Goal: Information Seeking & Learning: Learn about a topic

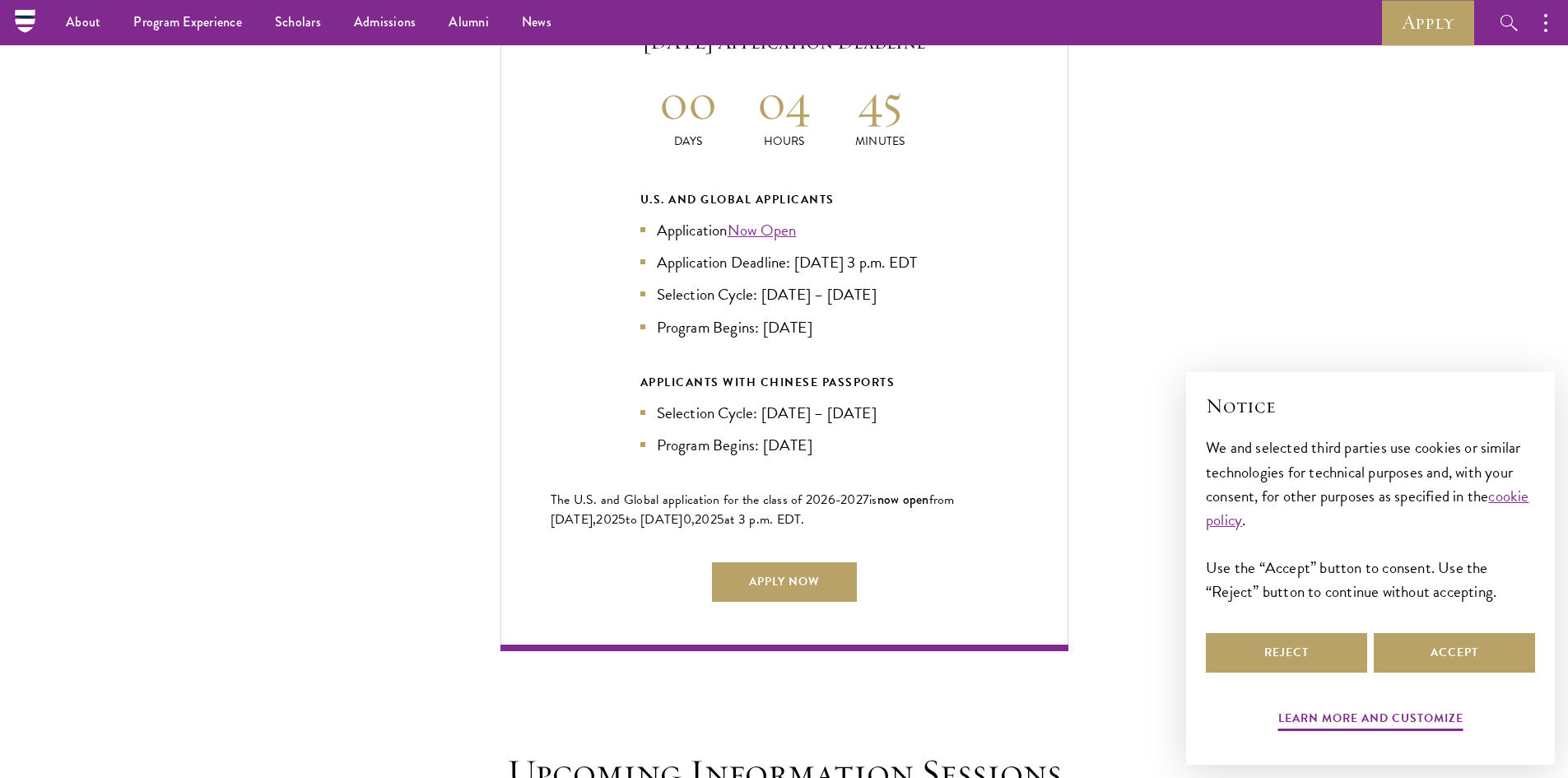
scroll to position [3377, 0]
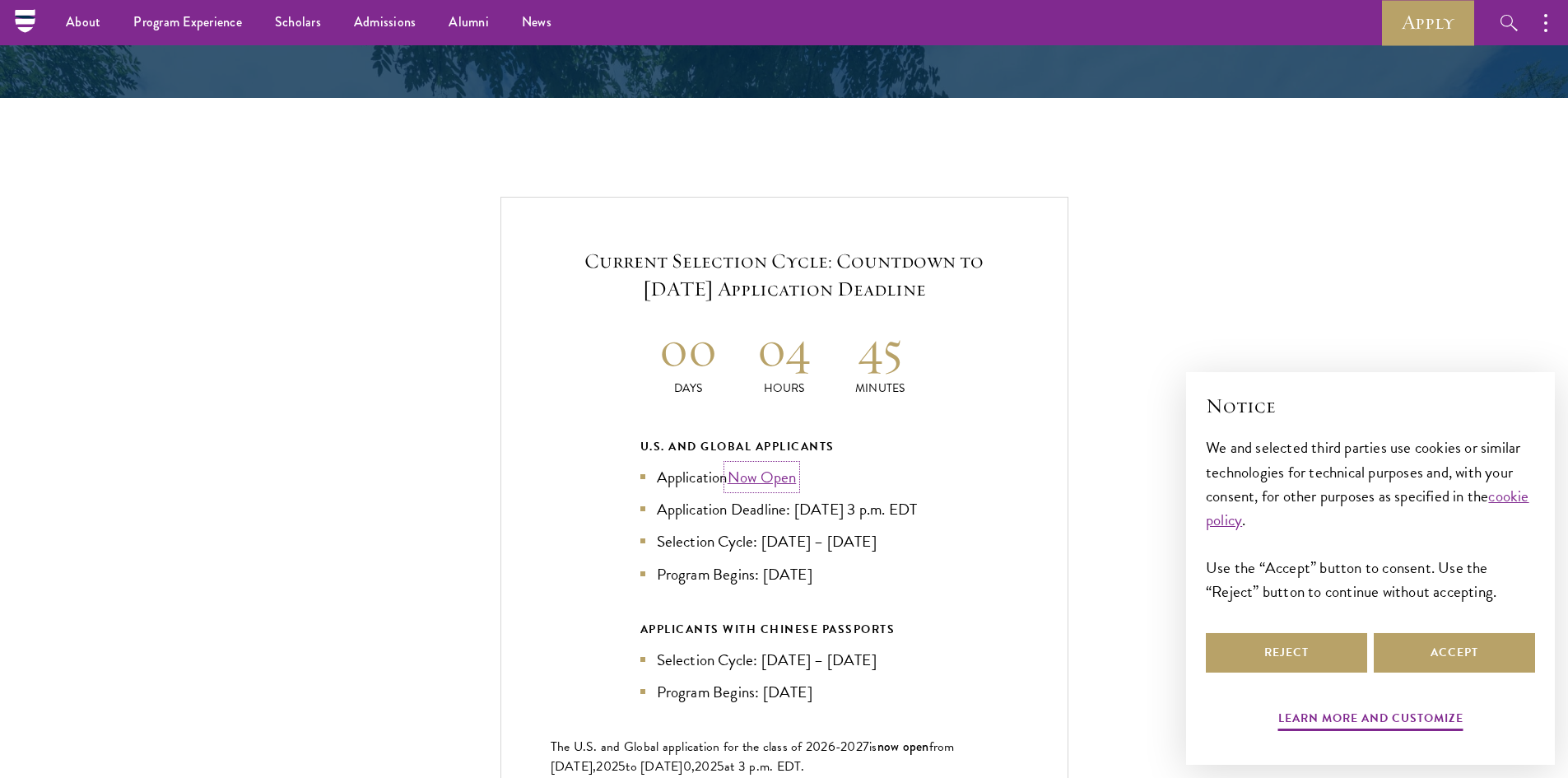
click at [787, 465] on link "Now Open" at bounding box center [762, 477] width 69 height 24
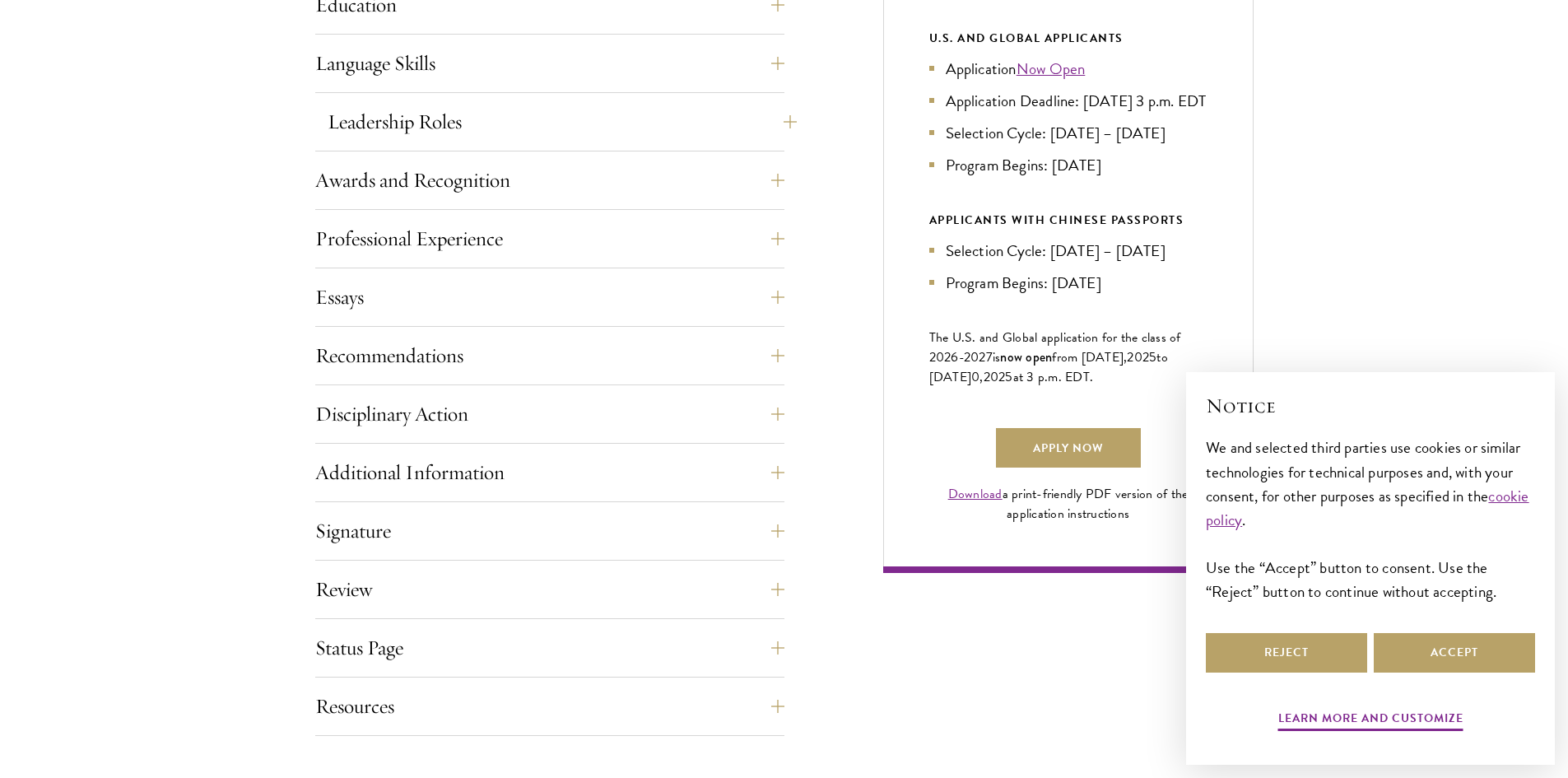
scroll to position [988, 0]
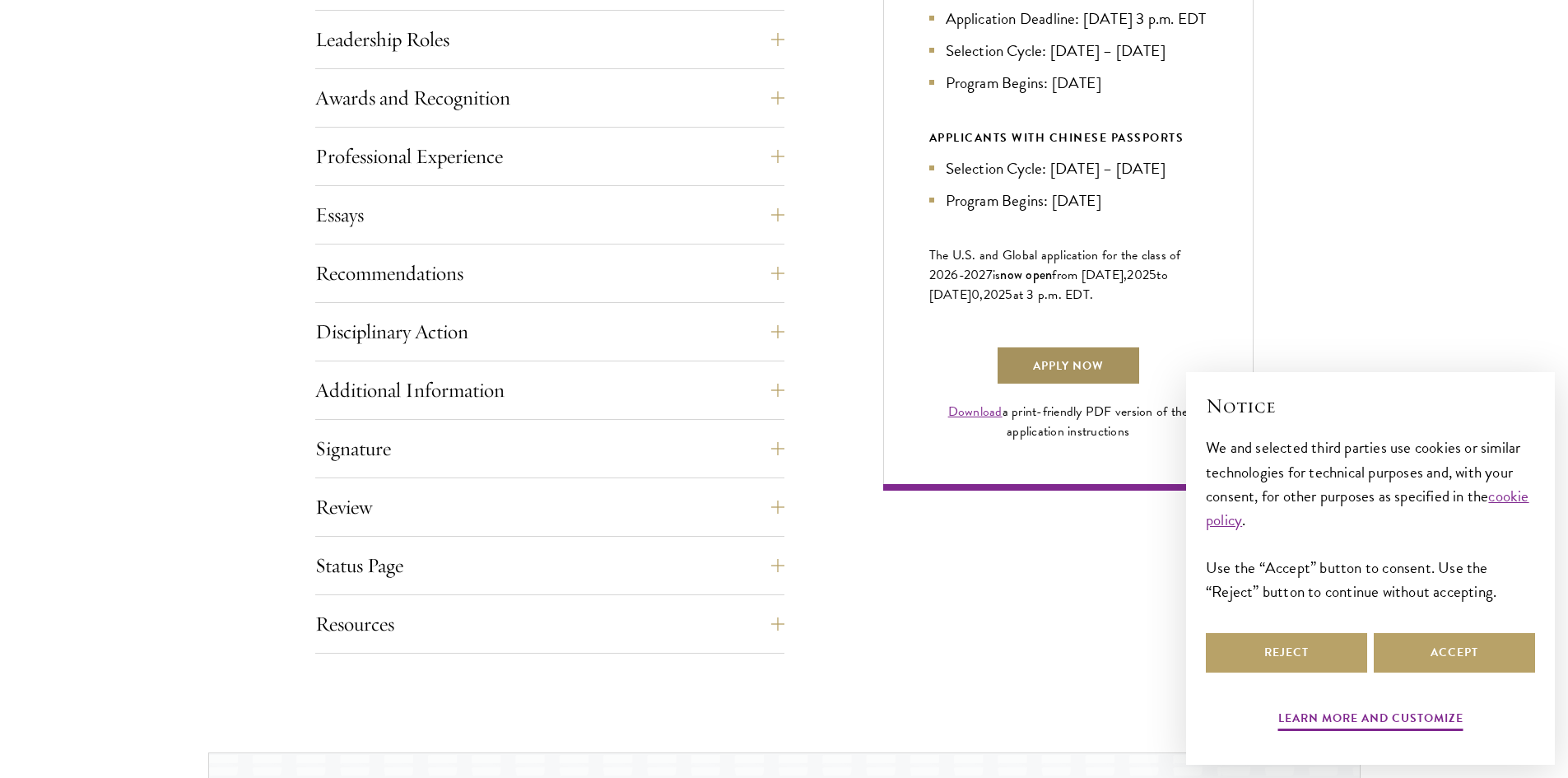
click at [1065, 378] on link "Apply Now" at bounding box center [1068, 365] width 145 height 40
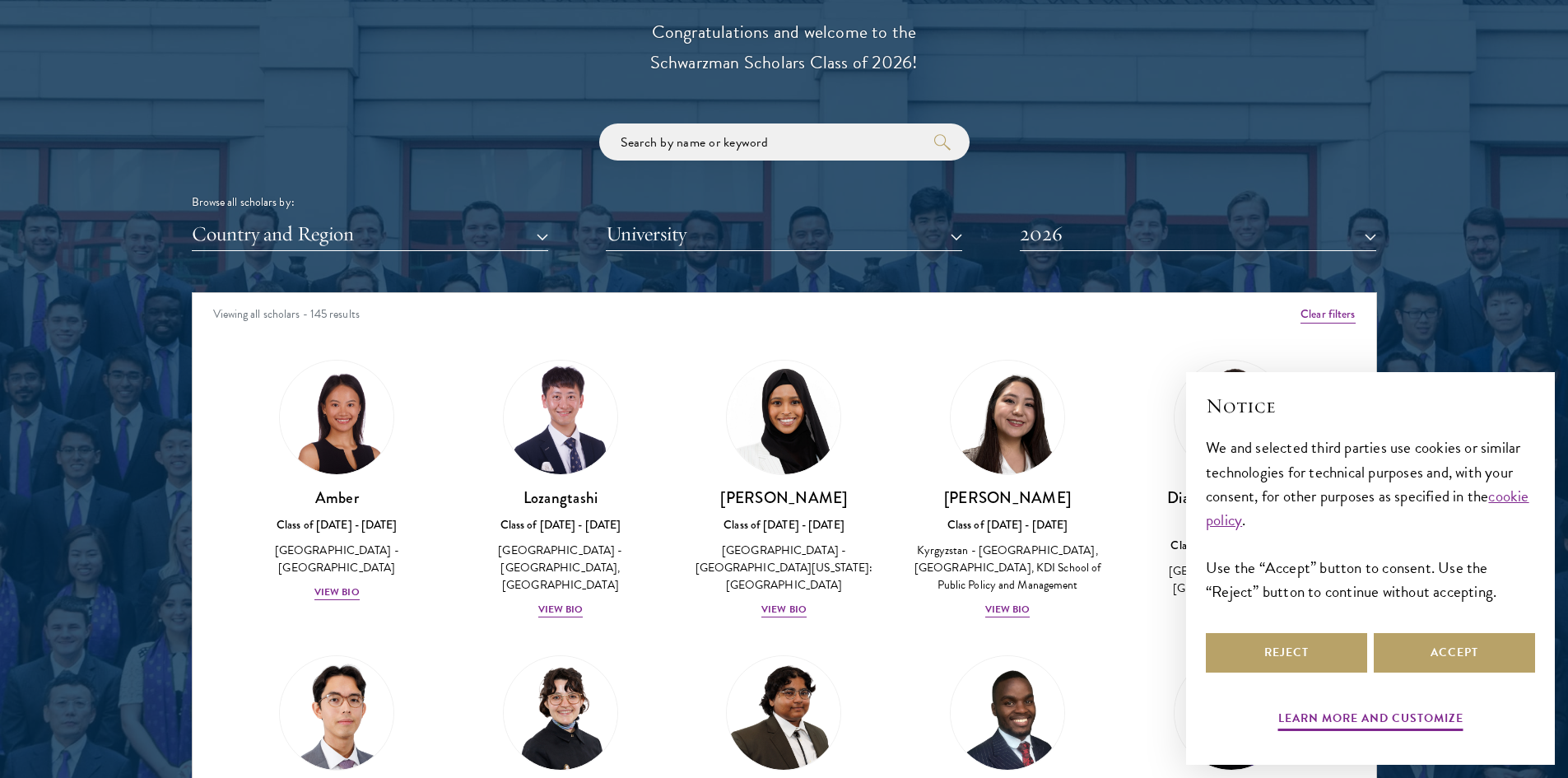
scroll to position [2141, 0]
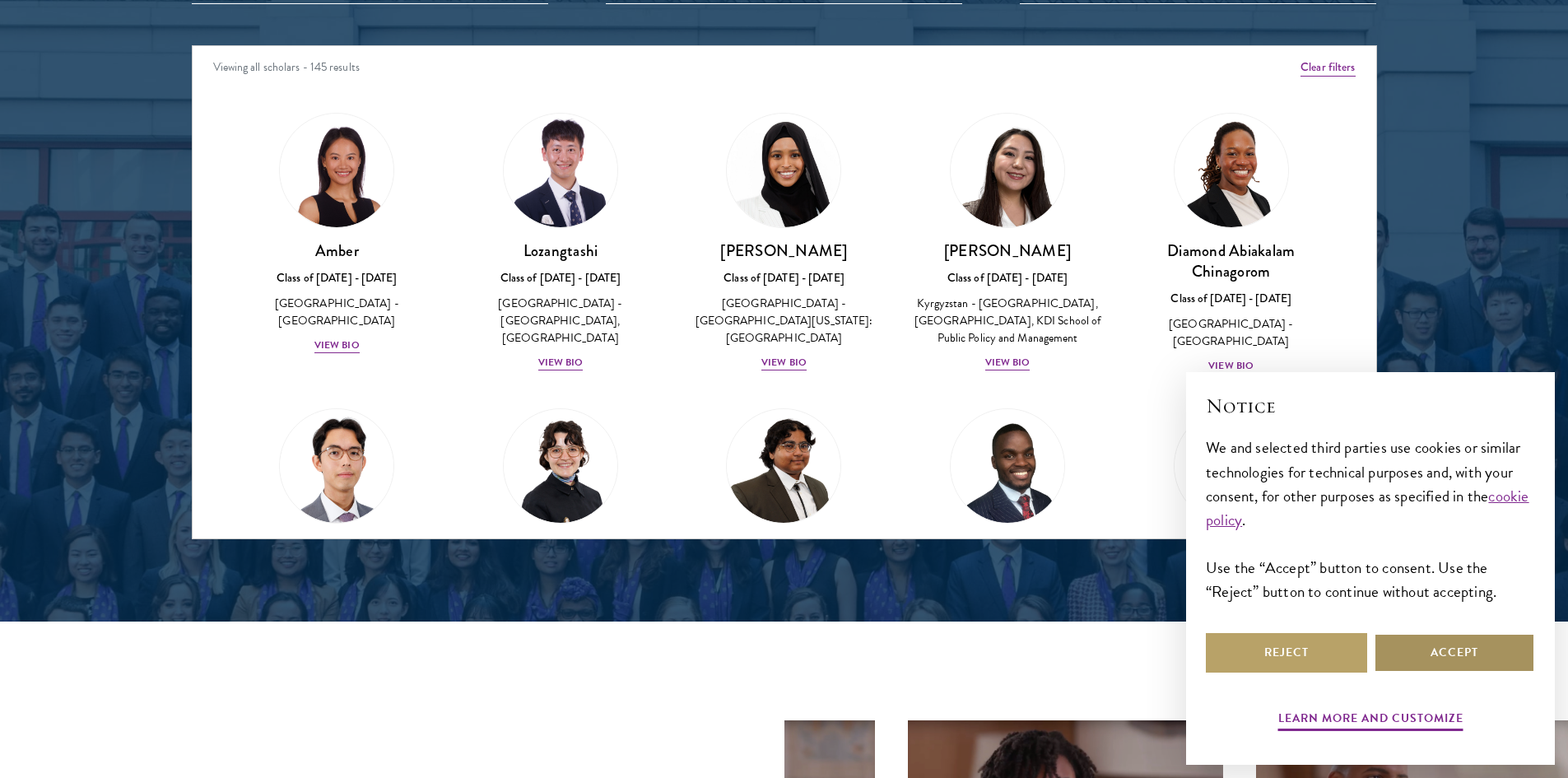
drag, startPoint x: 1442, startPoint y: 657, endPoint x: 1433, endPoint y: 634, distance: 24.7
click at [1442, 657] on button "Accept" at bounding box center [1454, 652] width 161 height 40
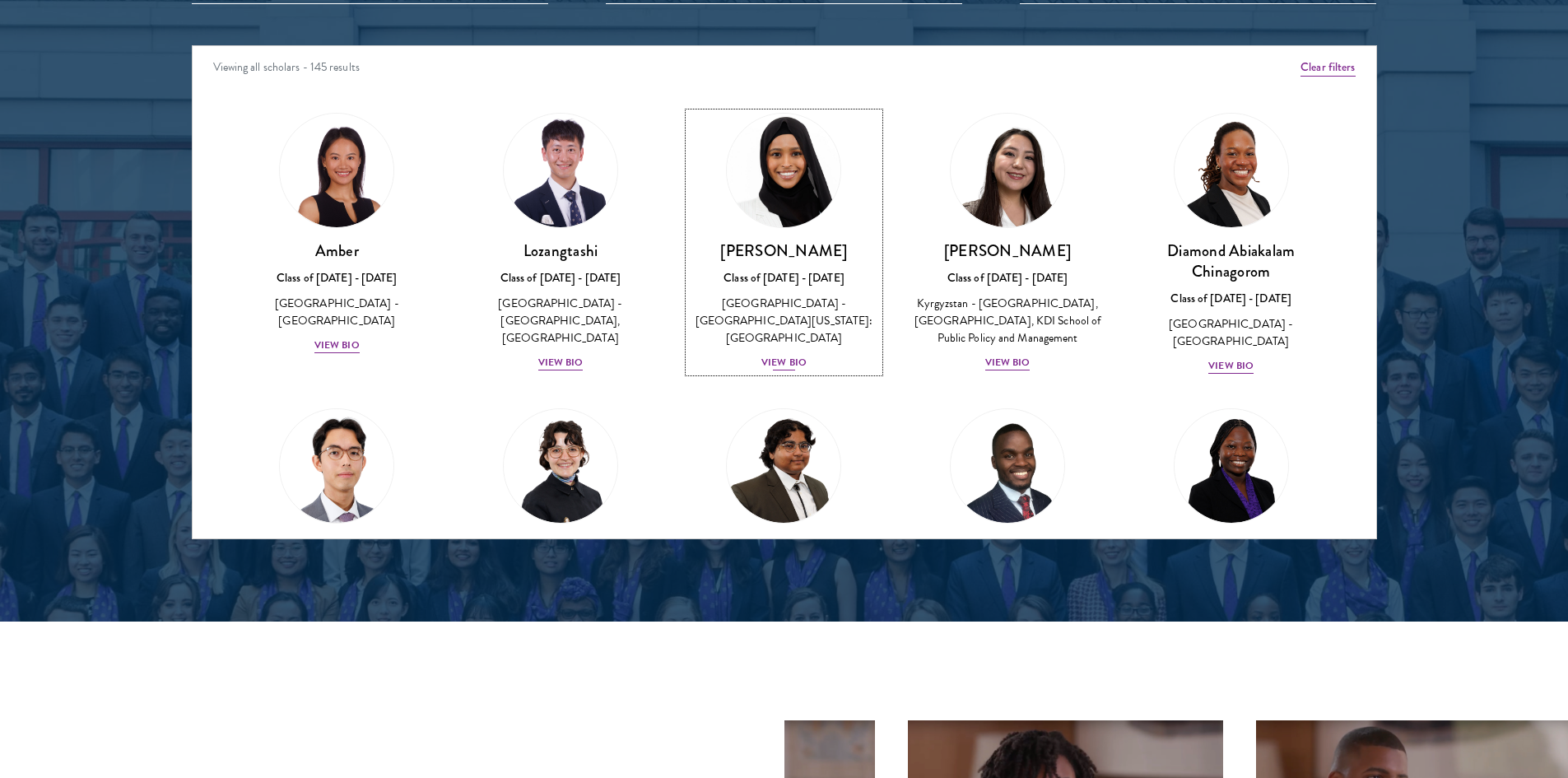
click at [778, 355] on div "View Bio" at bounding box center [783, 363] width 45 height 16
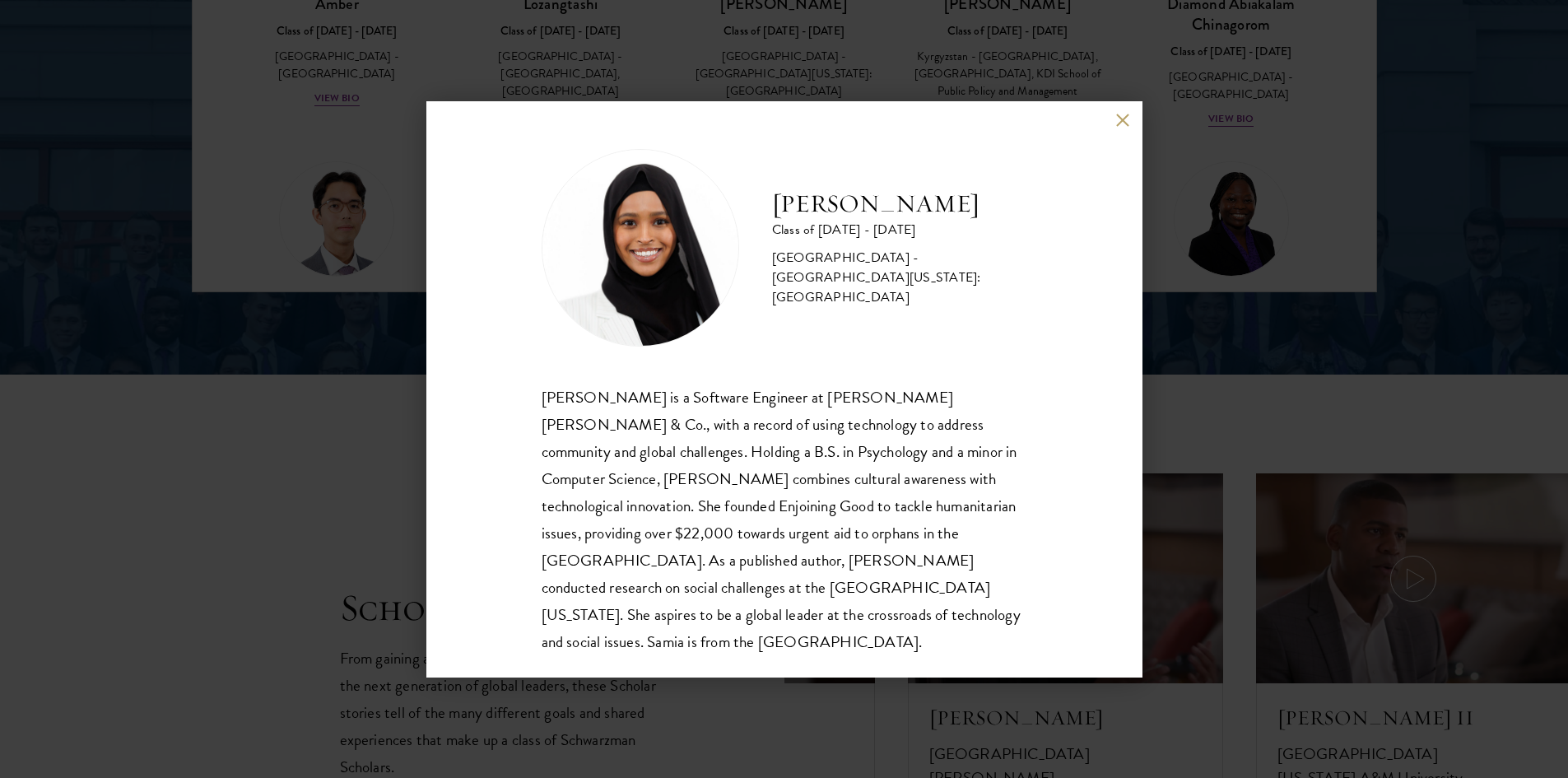
scroll to position [2141, 0]
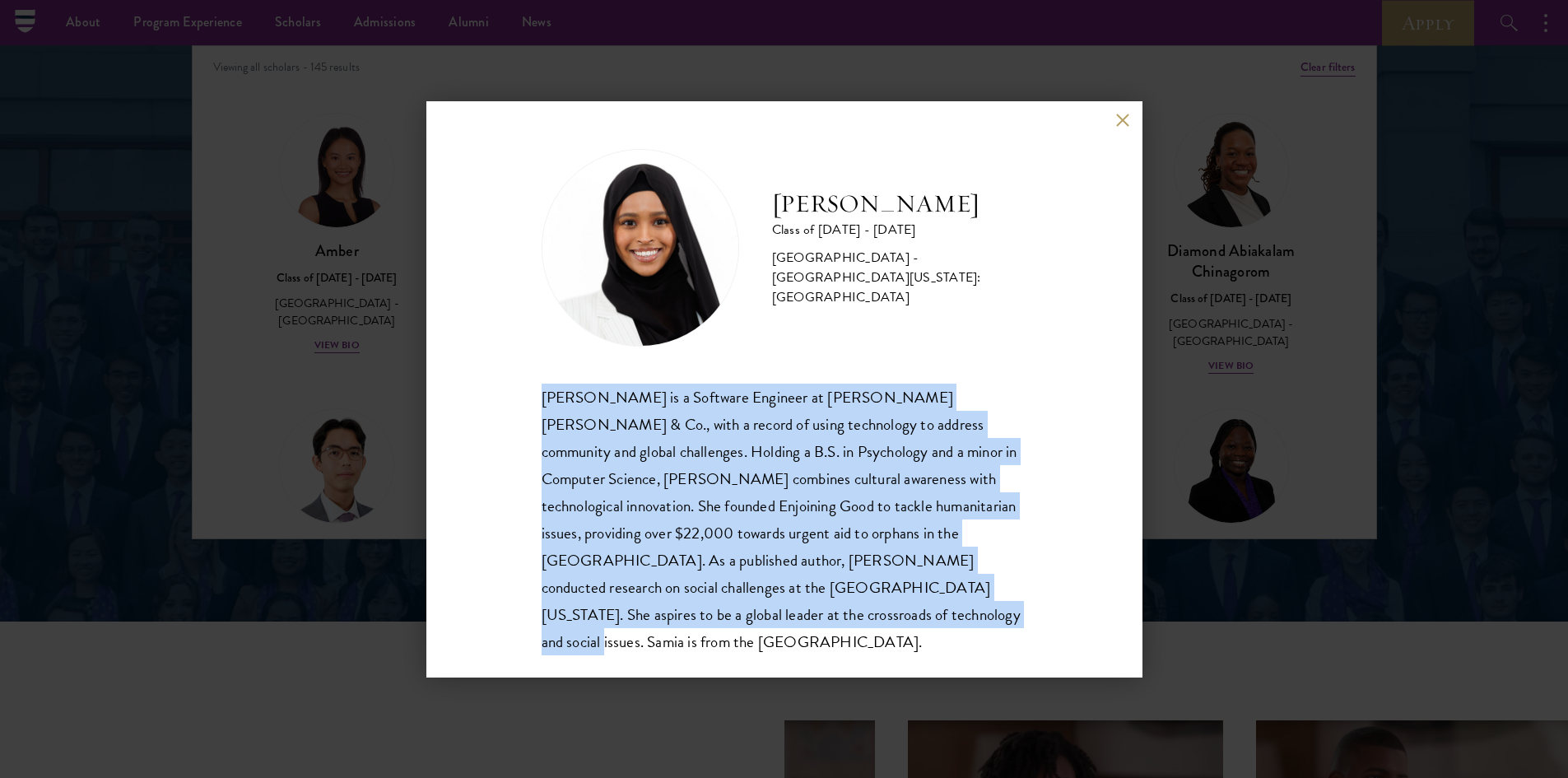
copy div "Samia Abdi is a Software Engineer at JP Morgan Chase & Co., with a record of us…"
drag, startPoint x: 535, startPoint y: 394, endPoint x: 714, endPoint y: 606, distance: 277.5
click at [714, 606] on div "Samia Abdi Class of 2025 - 2026 United States of America - University of Minnes…" at bounding box center [784, 389] width 716 height 577
click at [754, 622] on div "Samia Abdi is a Software Engineer at JP Morgan Chase & Co., with a record of us…" at bounding box center [784, 520] width 486 height 271
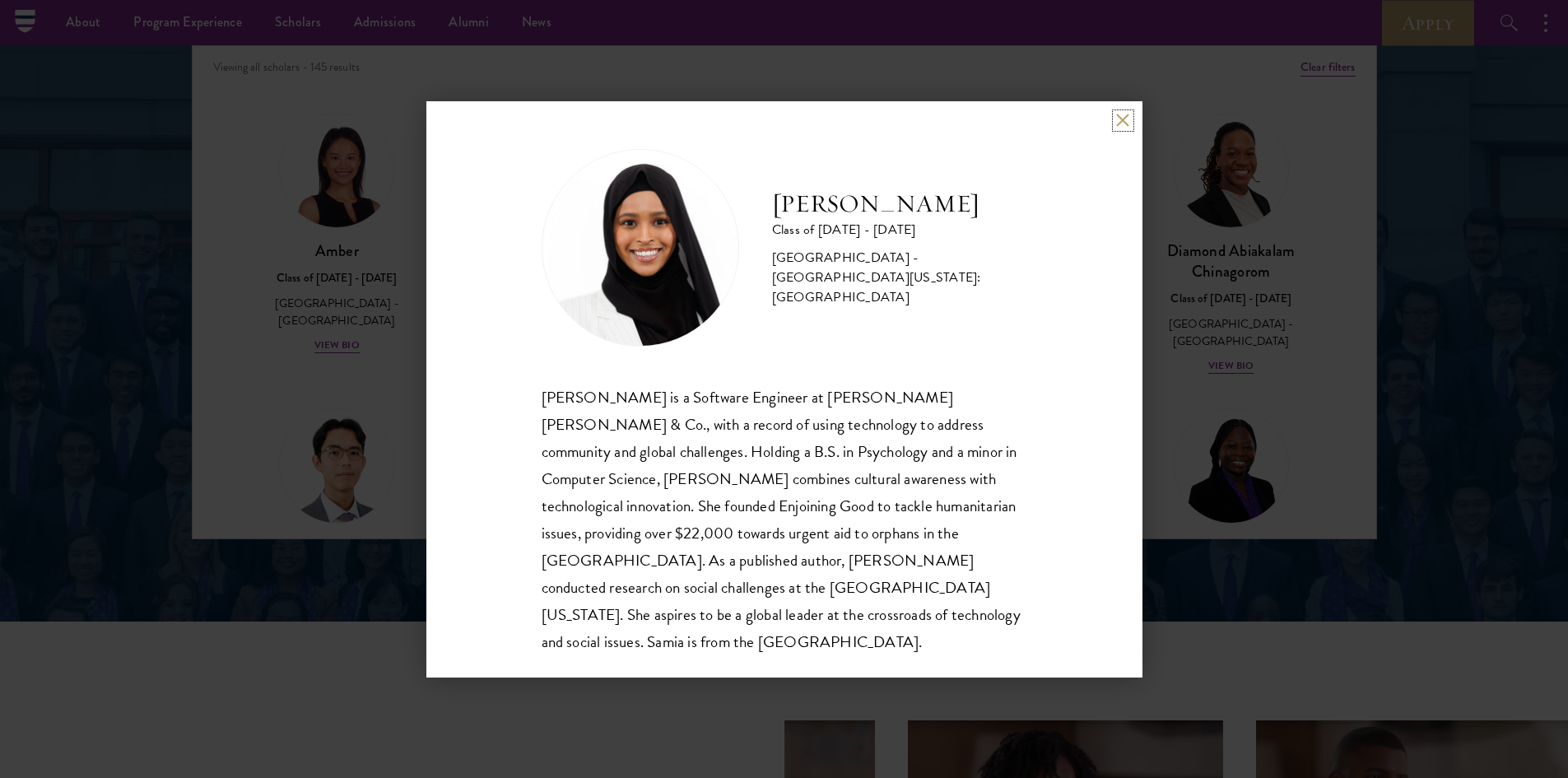
click at [1127, 115] on button at bounding box center [1123, 120] width 14 height 14
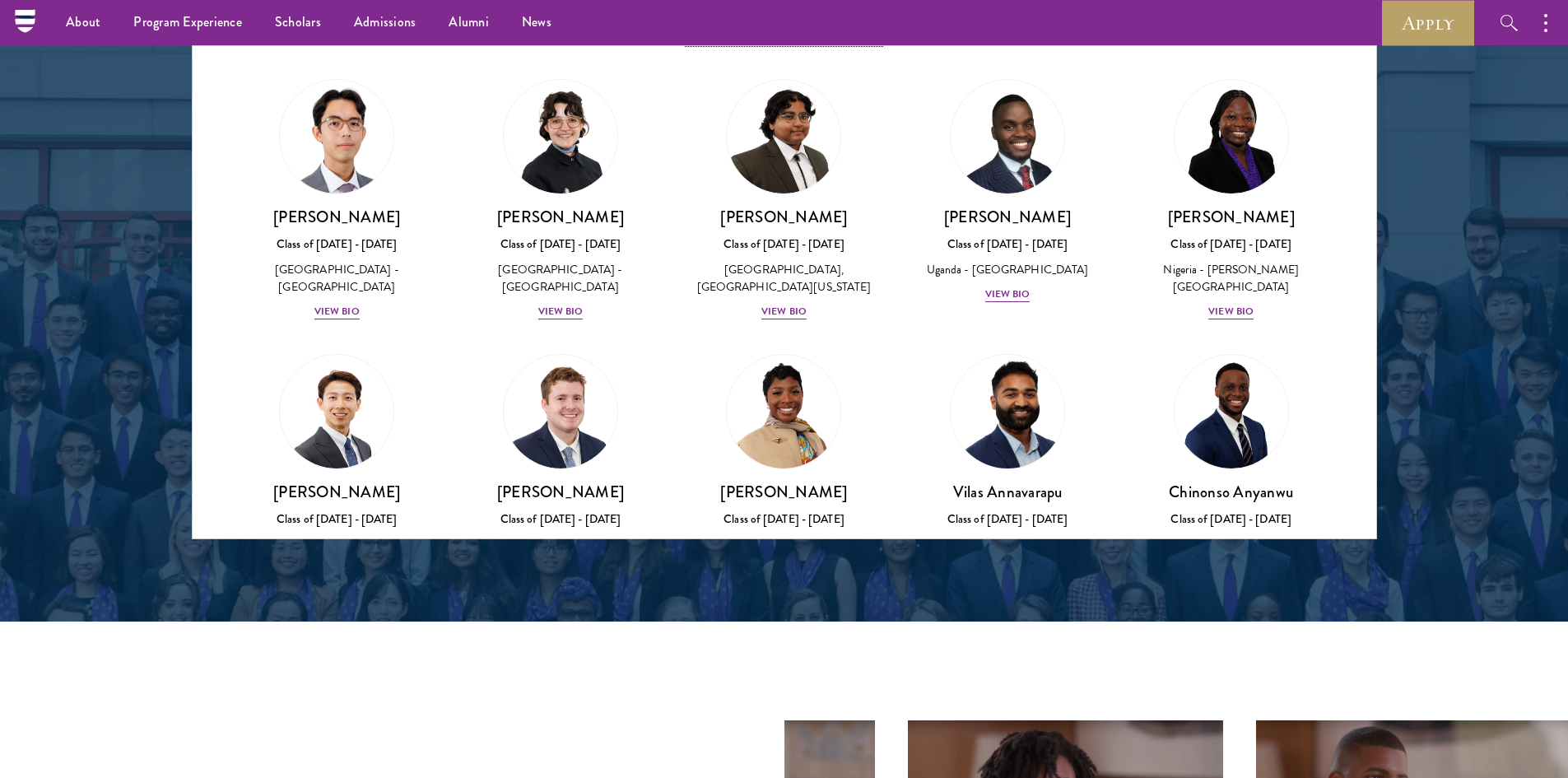
scroll to position [494, 0]
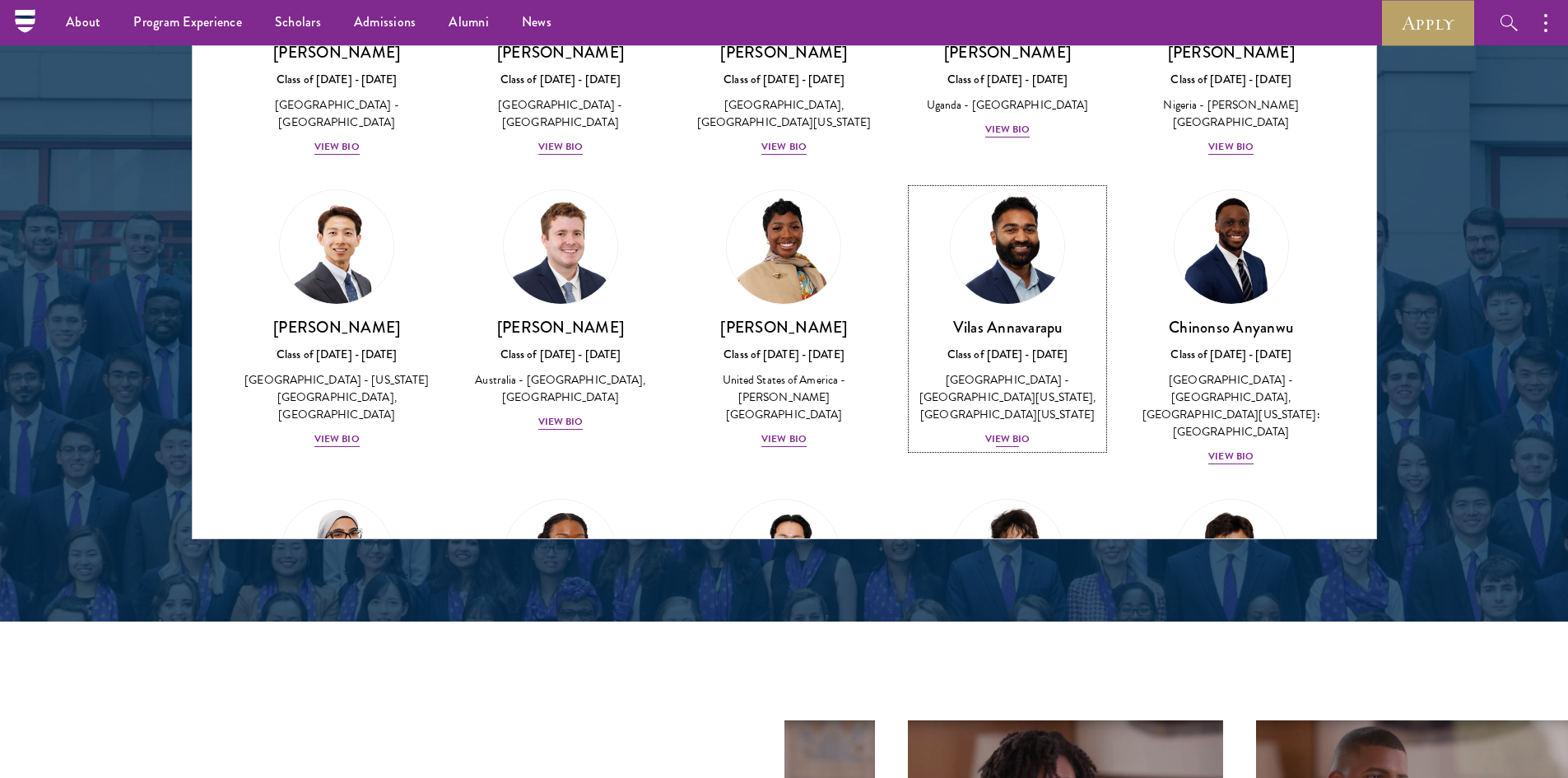
click at [1000, 433] on div "View Bio" at bounding box center [1007, 439] width 45 height 16
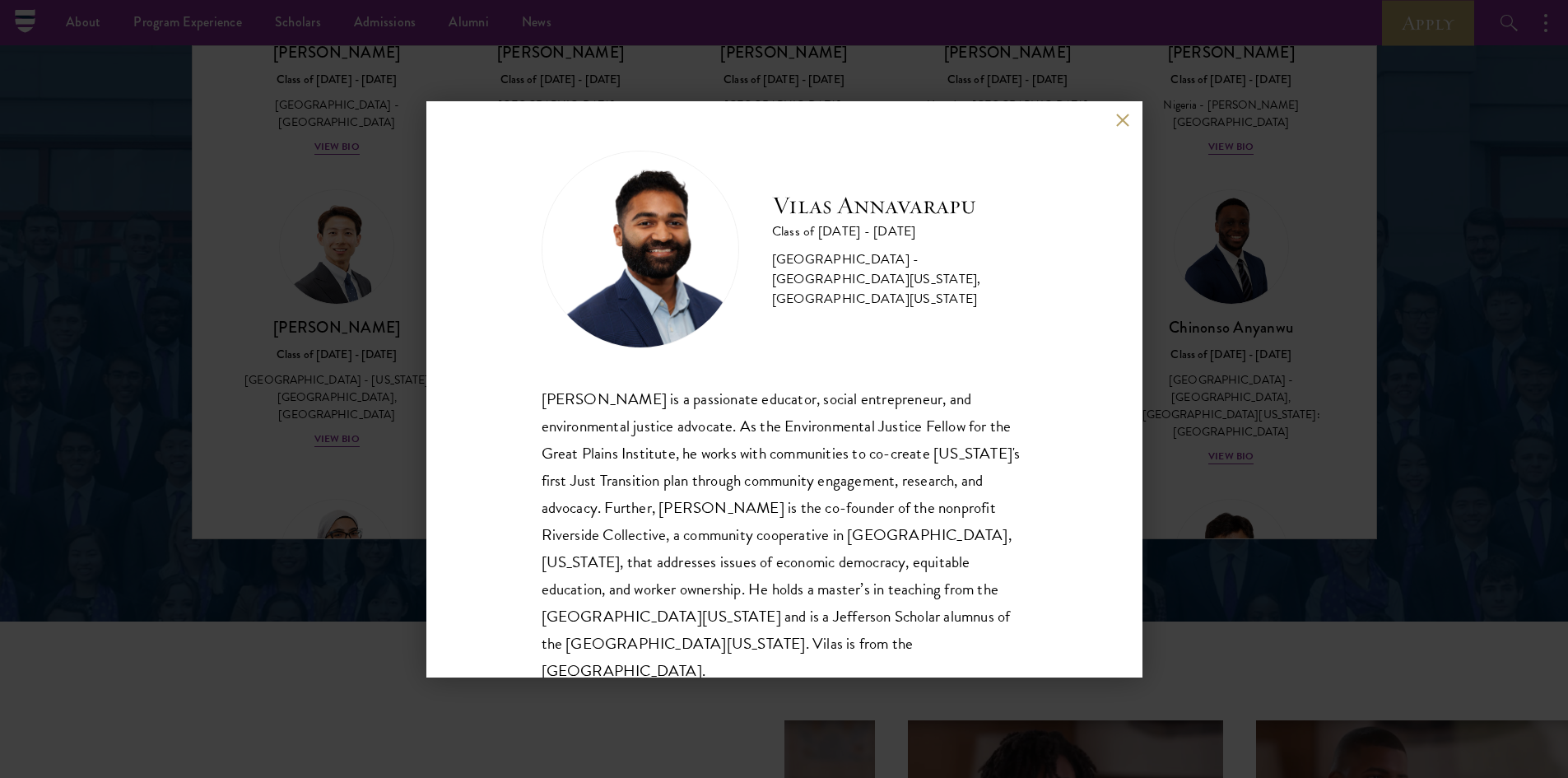
scroll to position [29, 0]
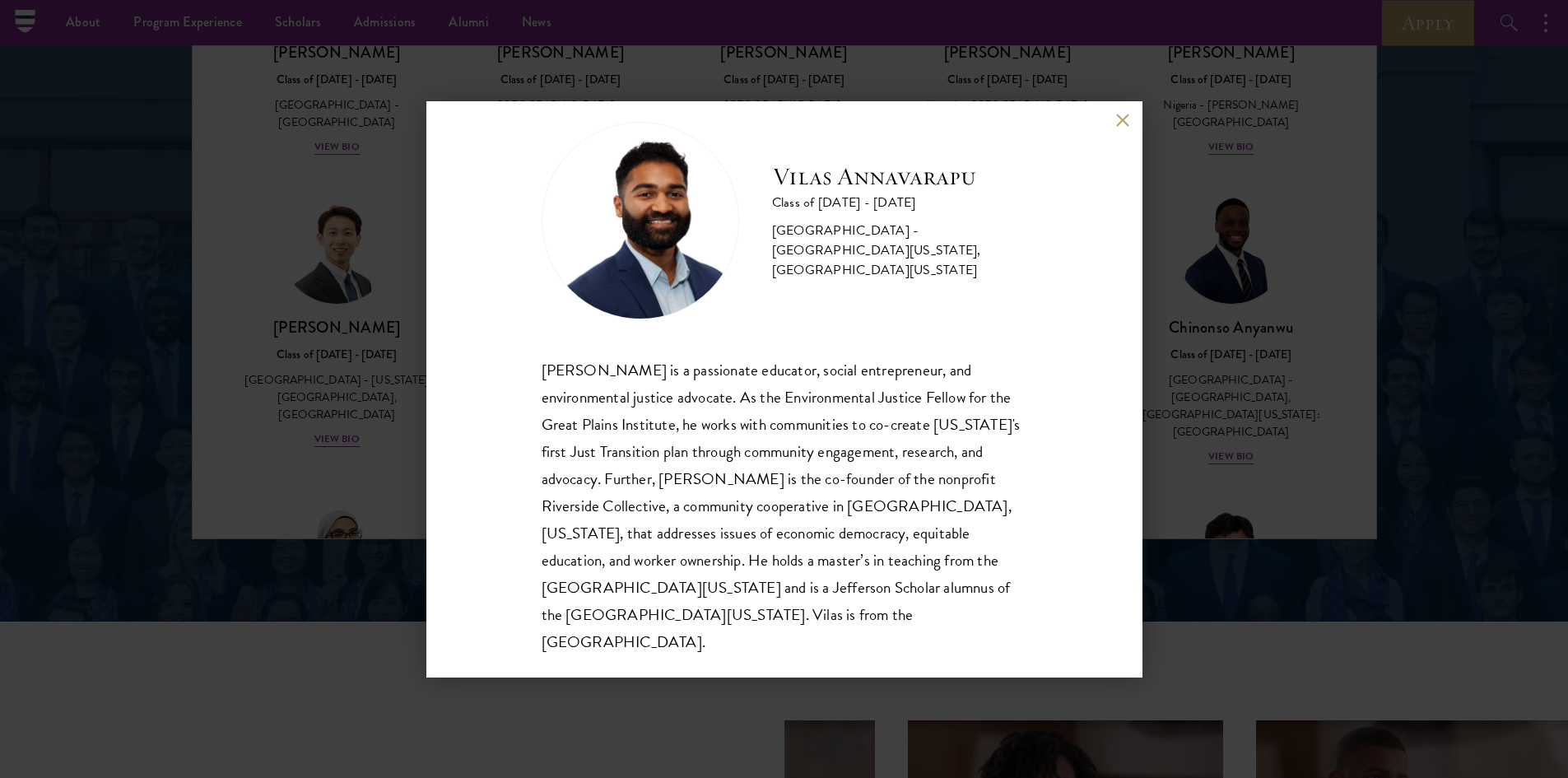
click at [1121, 122] on button at bounding box center [1123, 120] width 14 height 14
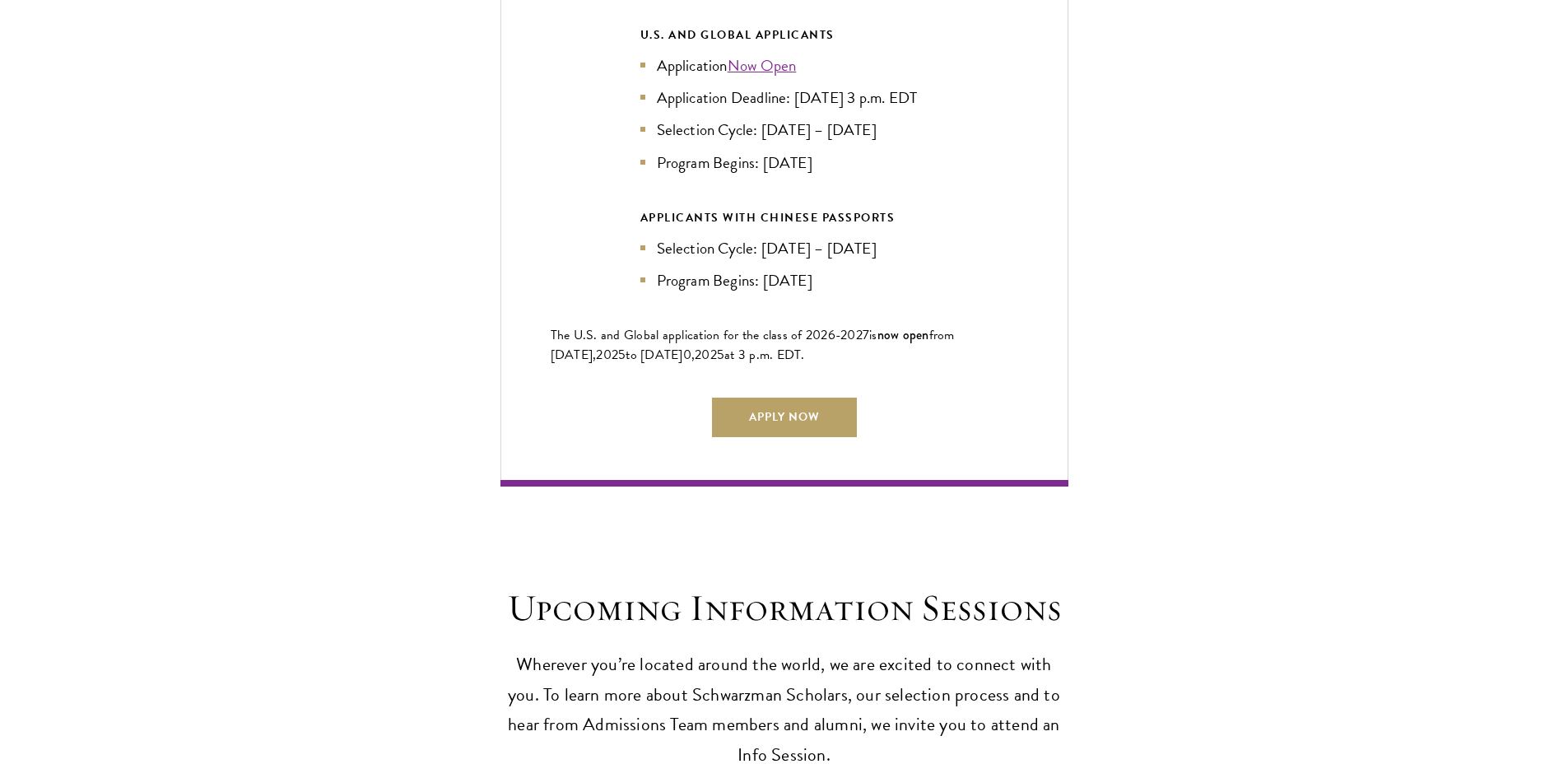
scroll to position [3541, 0]
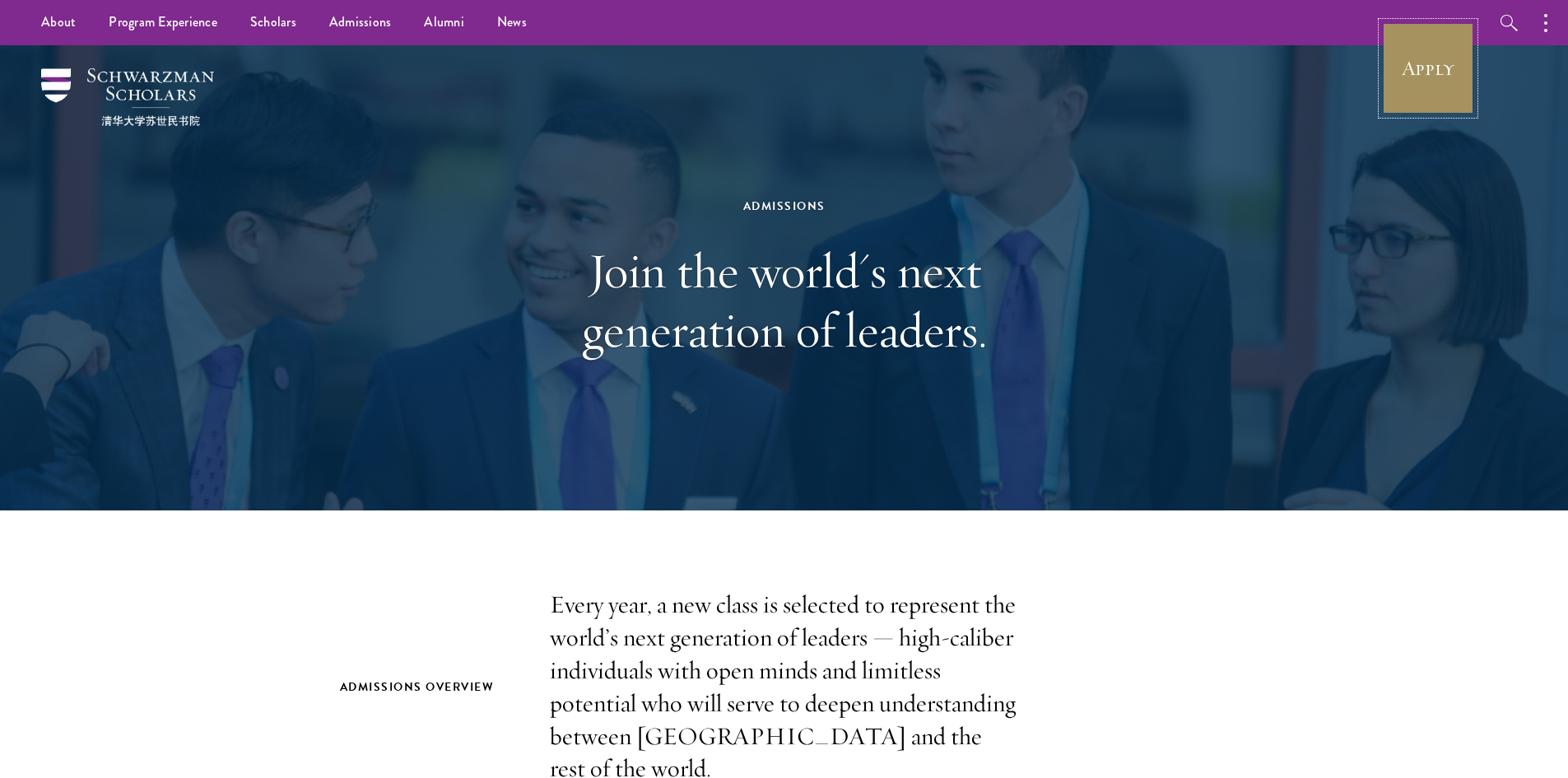
click at [1410, 68] on link "Apply" at bounding box center [1428, 68] width 92 height 92
